Goal: Task Accomplishment & Management: Manage account settings

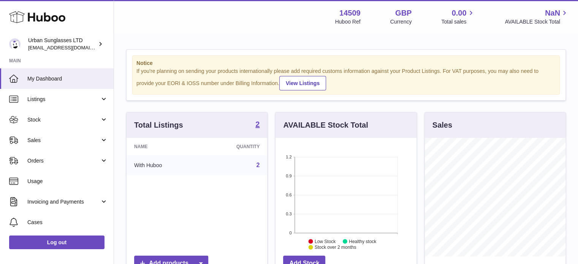
scroll to position [119, 141]
click at [258, 122] on strong "2" at bounding box center [257, 125] width 4 height 8
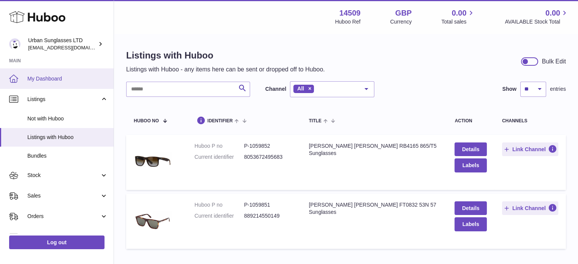
click at [54, 74] on link "My Dashboard" at bounding box center [57, 78] width 114 height 21
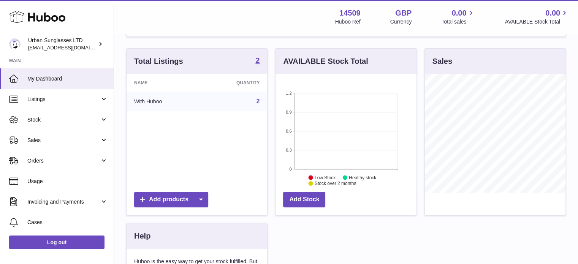
scroll to position [63, 0]
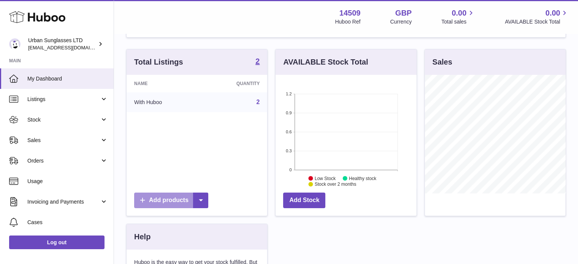
click at [179, 198] on link "Add products" at bounding box center [171, 201] width 74 height 16
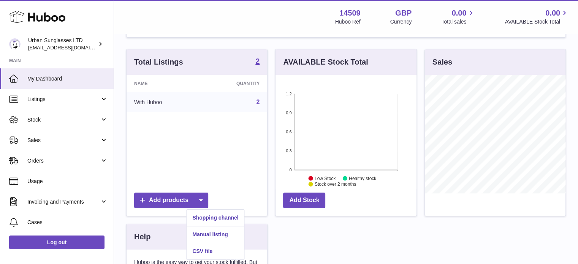
click at [237, 180] on div "Name Quantity With Huboo 2" at bounding box center [197, 132] width 141 height 114
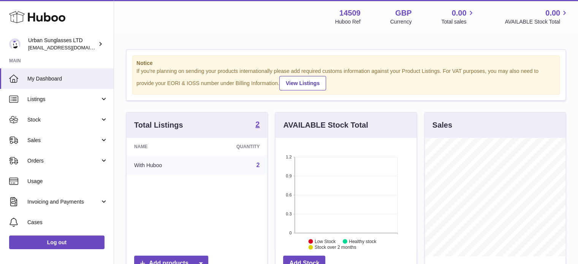
scroll to position [0, 0]
